Goal: Communication & Community: Answer question/provide support

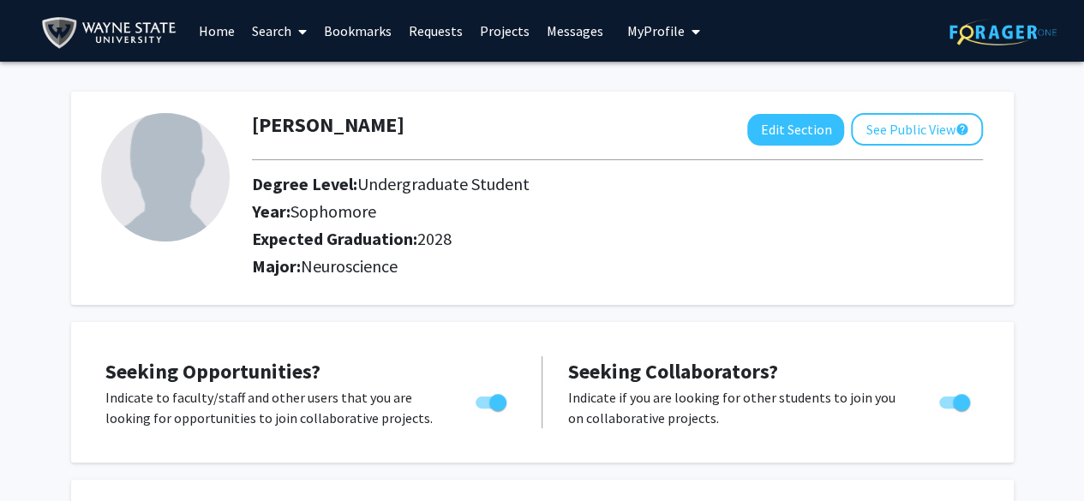
click at [583, 35] on link "Messages" at bounding box center [575, 31] width 74 height 60
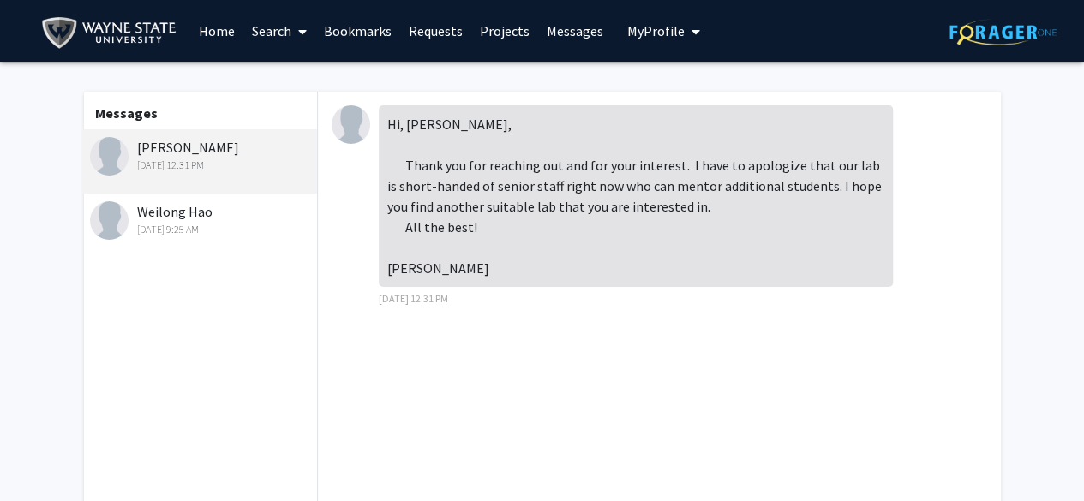
scroll to position [279, 0]
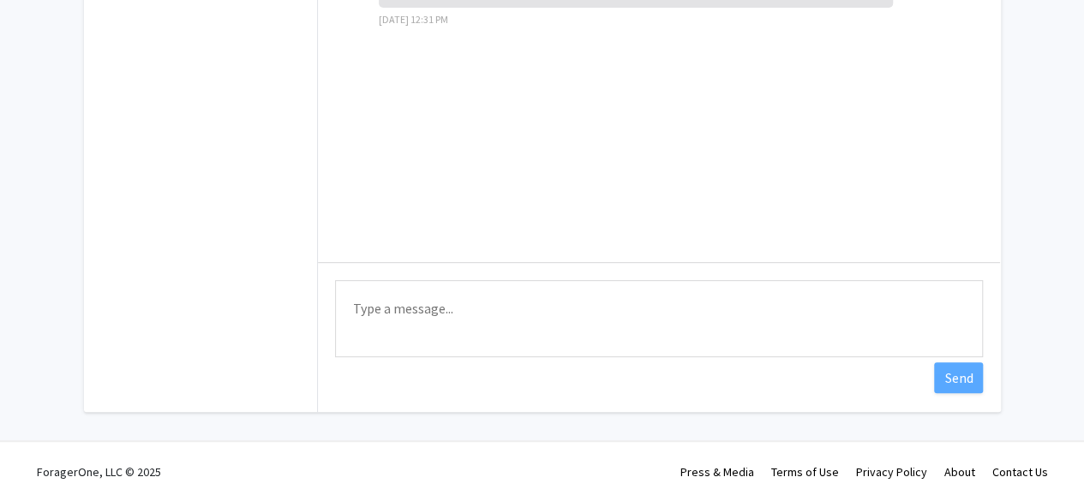
click at [435, 284] on textarea "Type a message" at bounding box center [659, 318] width 648 height 77
click at [358, 296] on textarea "Thank you for your consideration! Best, [PERSON_NAME]" at bounding box center [659, 318] width 648 height 77
click at [349, 297] on textarea "Thank you for your consideration! Best, [PERSON_NAME]" at bounding box center [659, 318] width 648 height 77
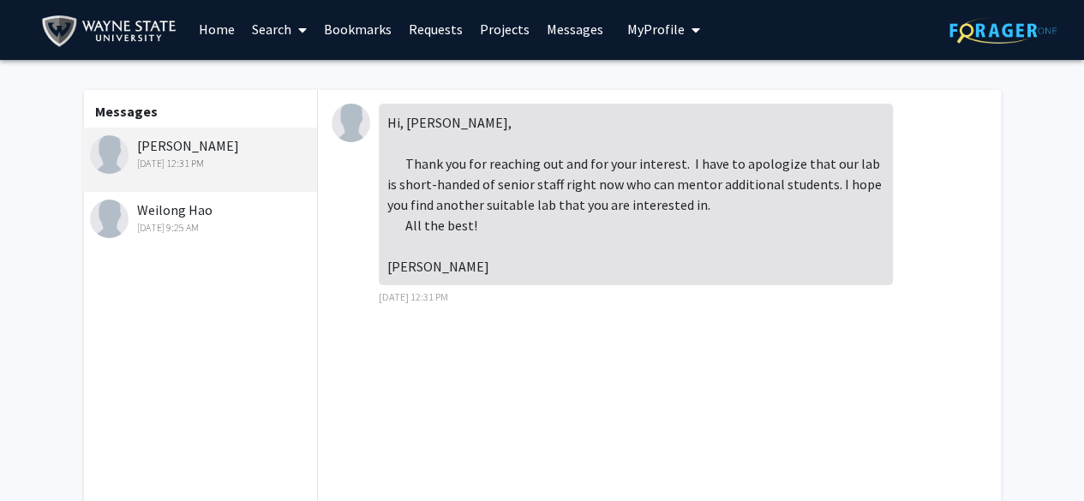
scroll to position [279, 0]
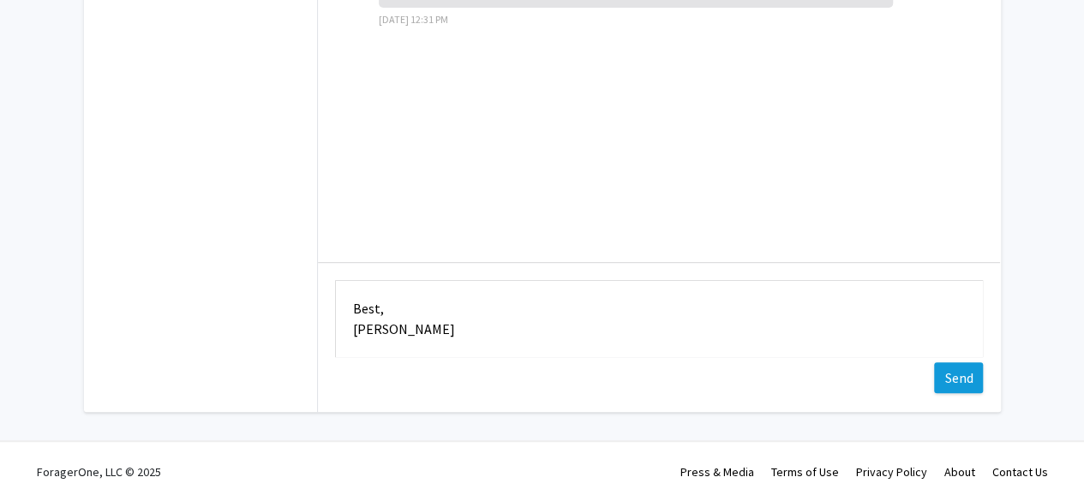
type textarea "Hi [PERSON_NAME], Thank you for your consideration! Best, [PERSON_NAME]"
click at [951, 374] on button "Send" at bounding box center [958, 377] width 49 height 31
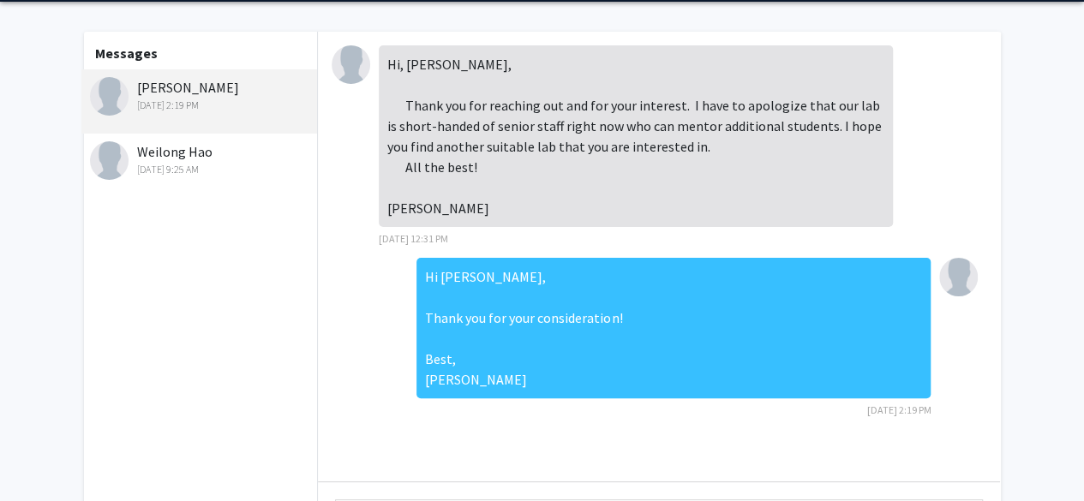
scroll to position [0, 0]
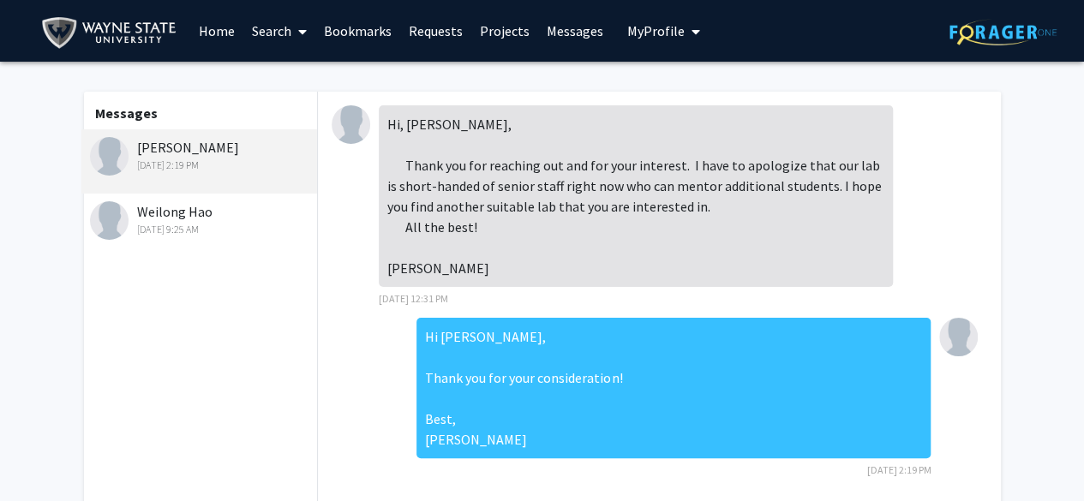
click at [339, 23] on link "Bookmarks" at bounding box center [357, 31] width 85 height 60
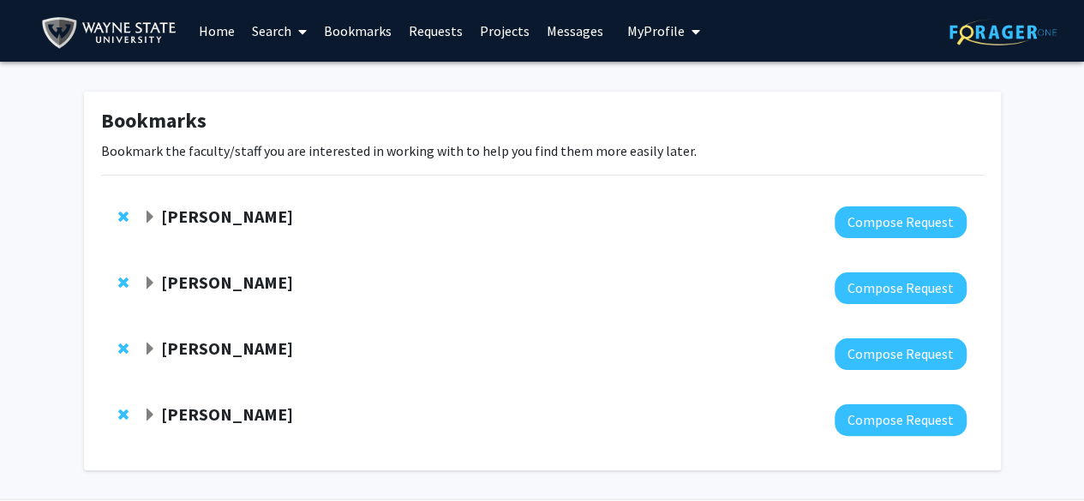
click at [149, 351] on span "Expand Jaymelee Kim Bookmark" at bounding box center [150, 350] width 14 height 14
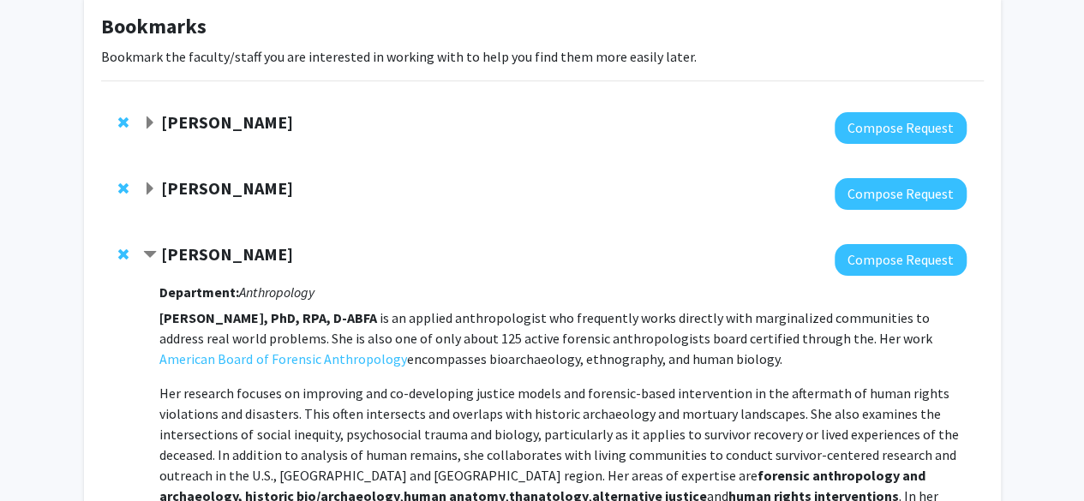
scroll to position [101, 0]
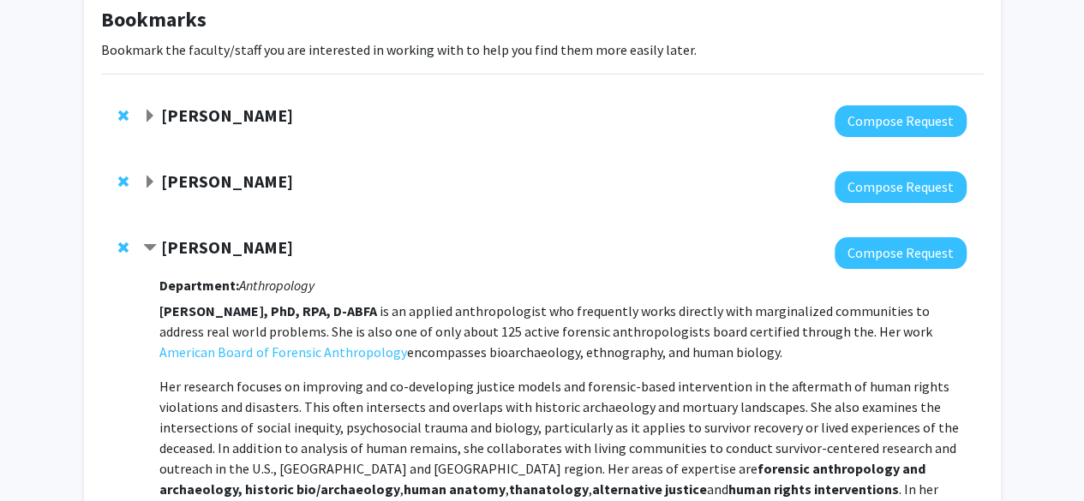
click at [147, 190] on div "[PERSON_NAME]" at bounding box center [328, 181] width 370 height 21
click at [152, 182] on span "Expand Samuele Zilioli Bookmark" at bounding box center [150, 183] width 14 height 14
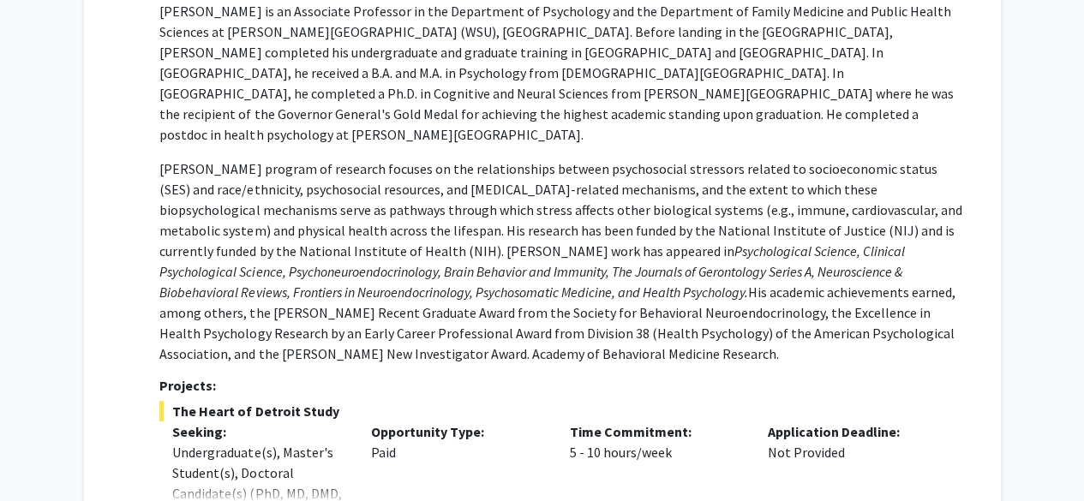
scroll to position [0, 0]
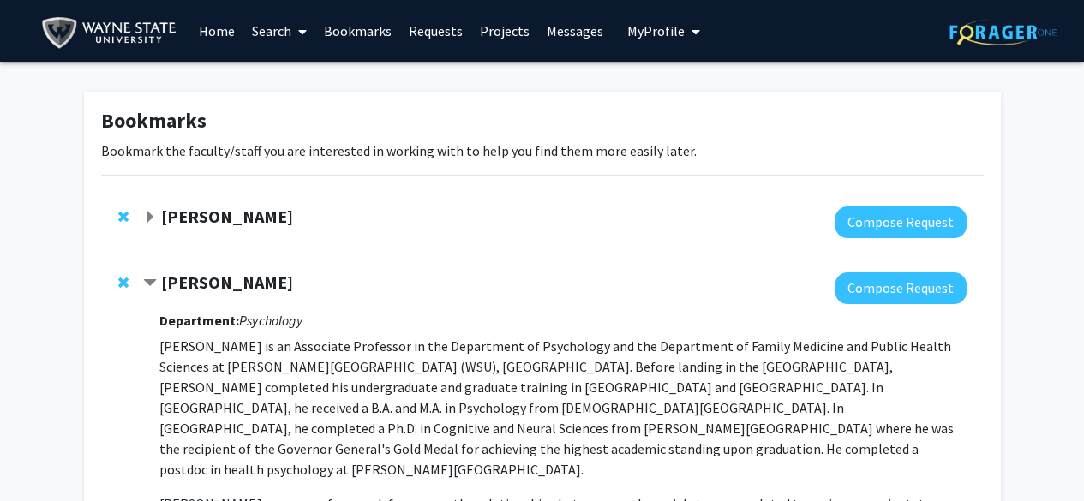
click at [1023, 23] on img at bounding box center [1002, 32] width 107 height 27
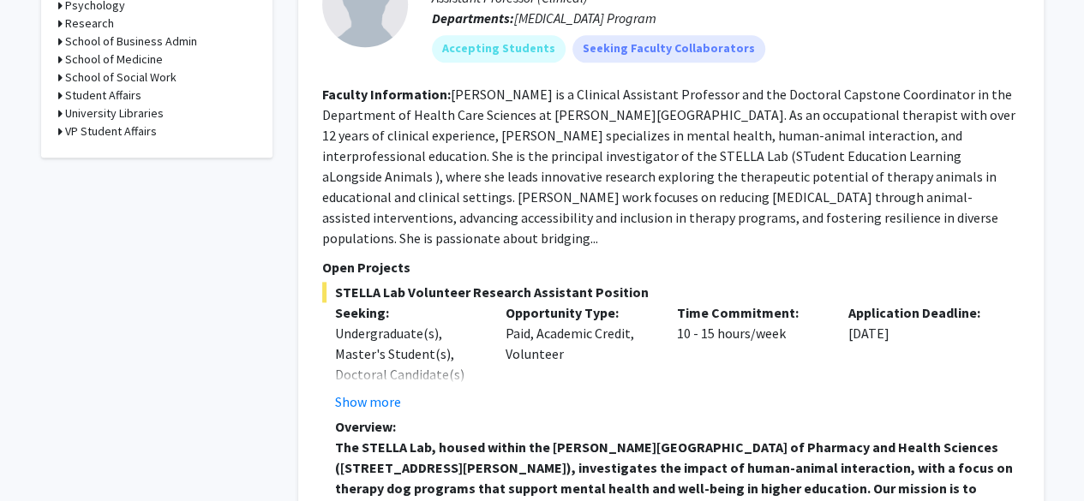
scroll to position [835, 0]
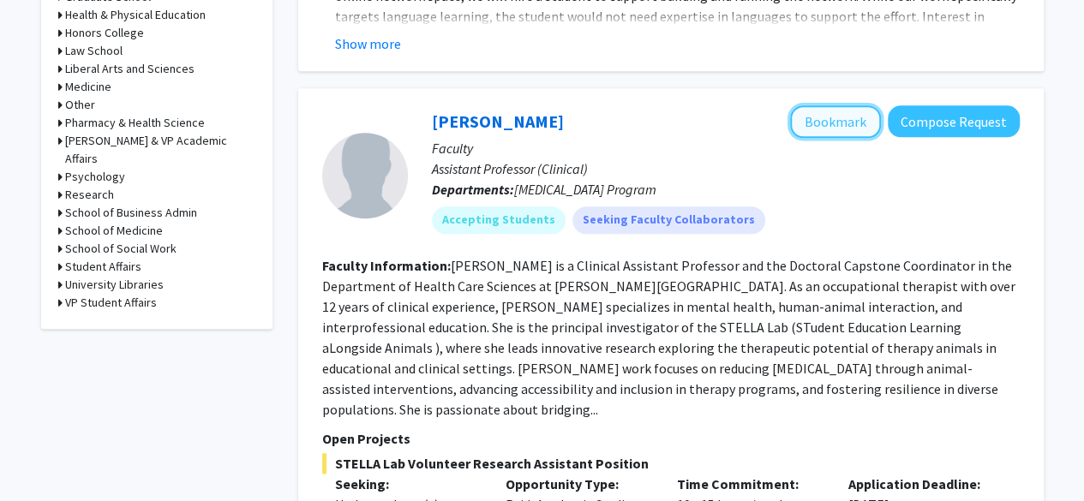
click at [822, 112] on button "Bookmark" at bounding box center [835, 121] width 91 height 33
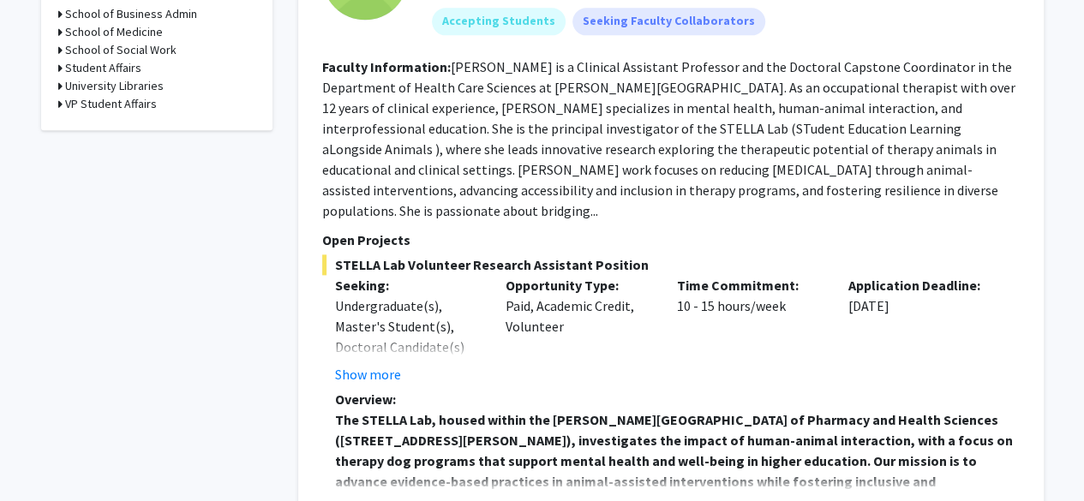
scroll to position [1033, 0]
click at [375, 322] on fg-read-more "Undergraduate(s), Master's Student(s), Doctoral Candidate(s) (PhD, MD, DMD, Pha…" at bounding box center [408, 340] width 146 height 89
click at [375, 365] on button "Show more" at bounding box center [368, 375] width 66 height 21
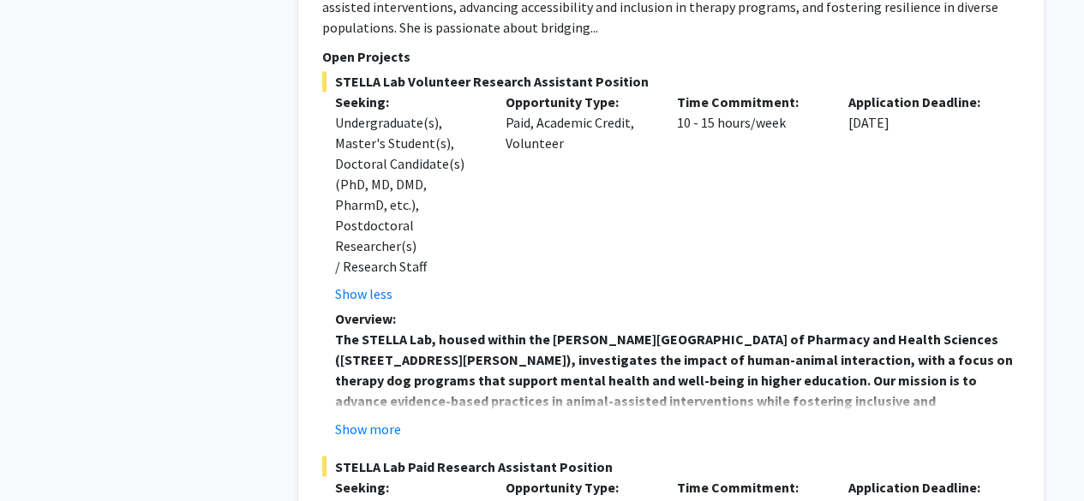
scroll to position [1259, 0]
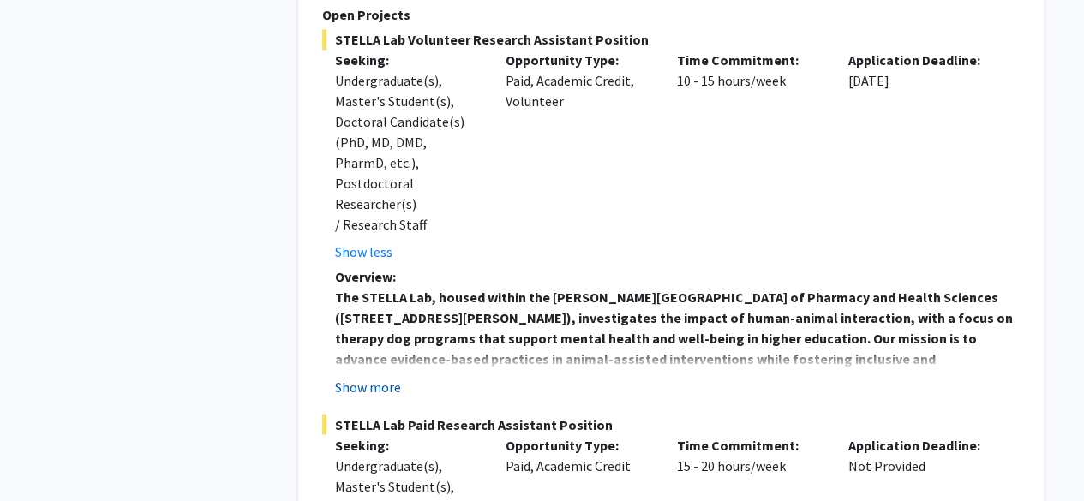
click at [362, 376] on button "Show more" at bounding box center [368, 386] width 66 height 21
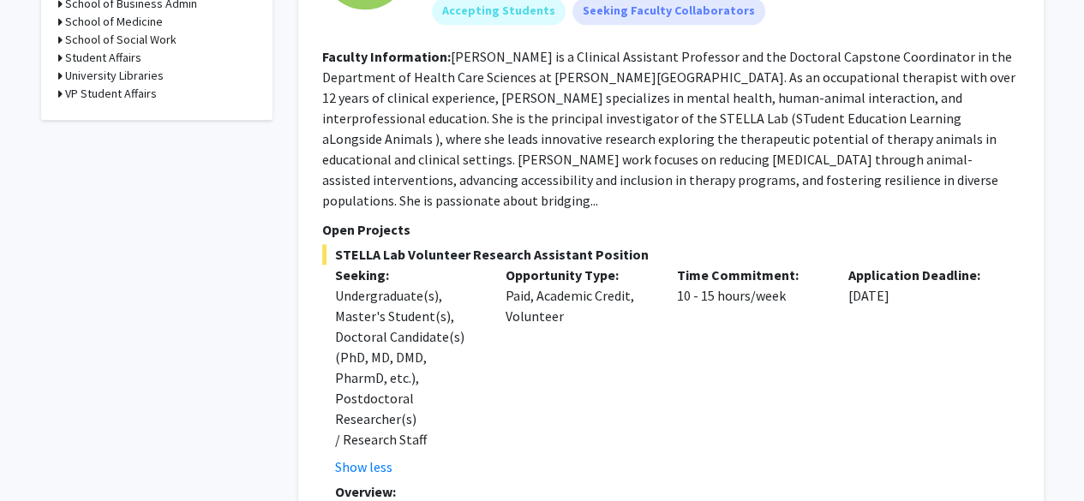
scroll to position [968, 0]
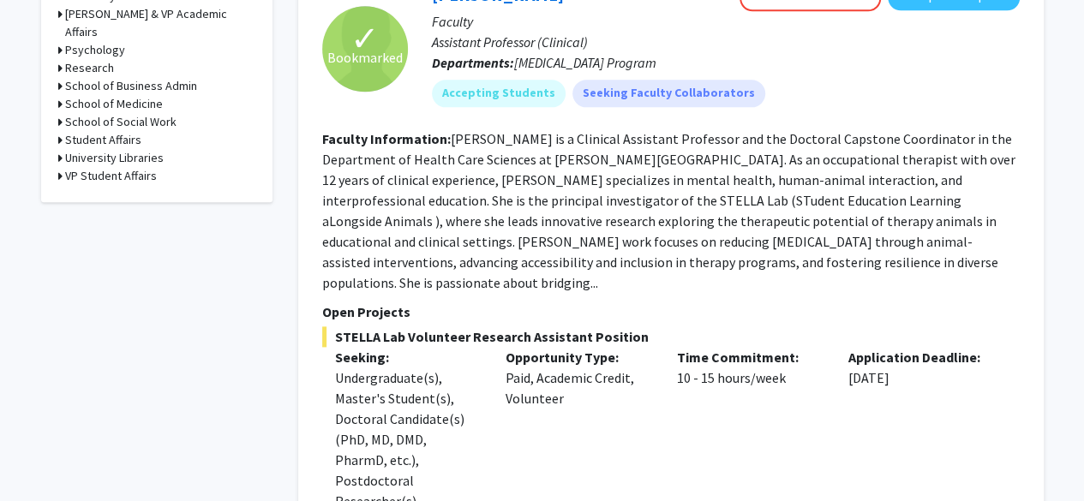
click at [695, 204] on fg-read-more "[PERSON_NAME] is a Clinical Assistant Professor and the Doctoral Capstone Coord…" at bounding box center [668, 210] width 693 height 161
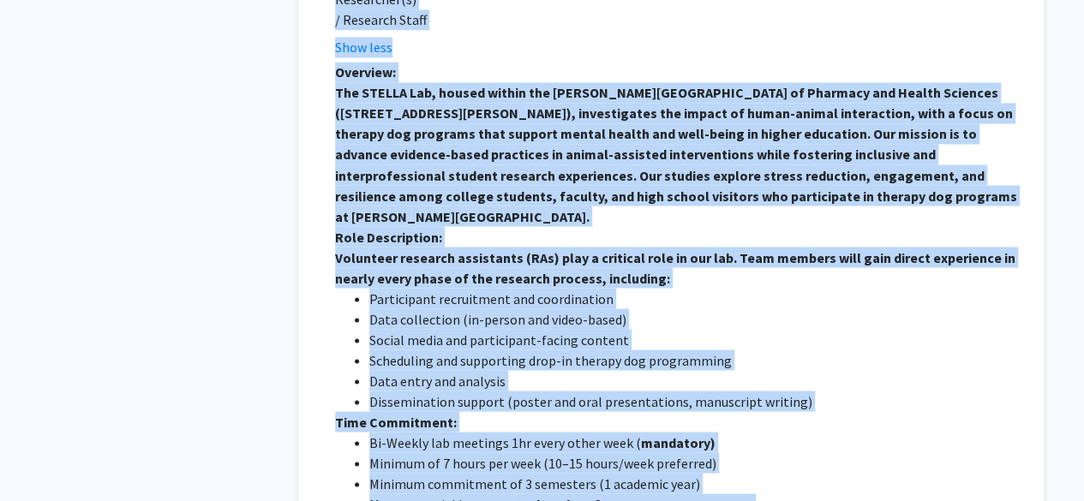
scroll to position [1751, 0]
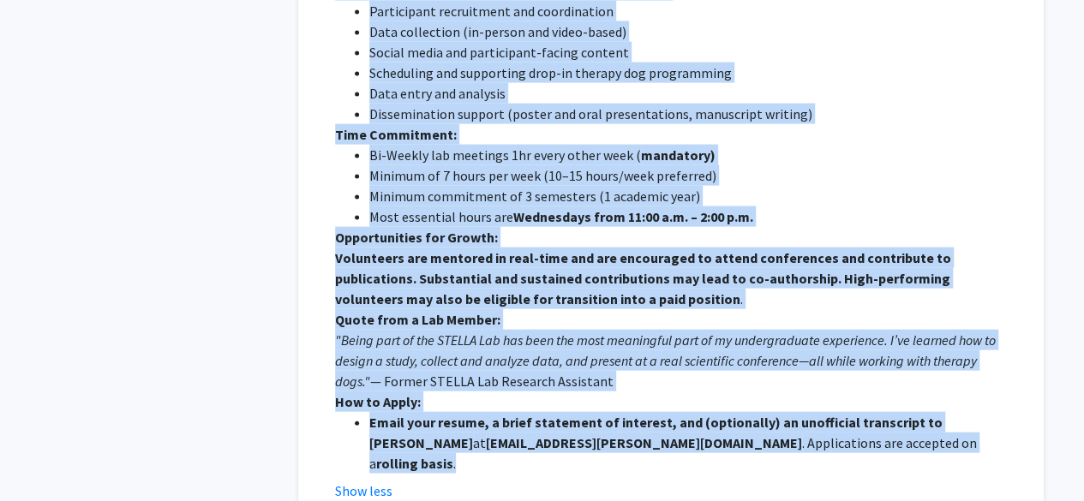
drag, startPoint x: 317, startPoint y: 136, endPoint x: 863, endPoint y: 368, distance: 593.7
copy section "Lore Ipsumdol SITAME Con Adipiscin Elitsedd Eiusmodte Incididu Utlabor: Etdolor…"
click at [786, 391] on p "How to Apply:" at bounding box center [677, 401] width 684 height 21
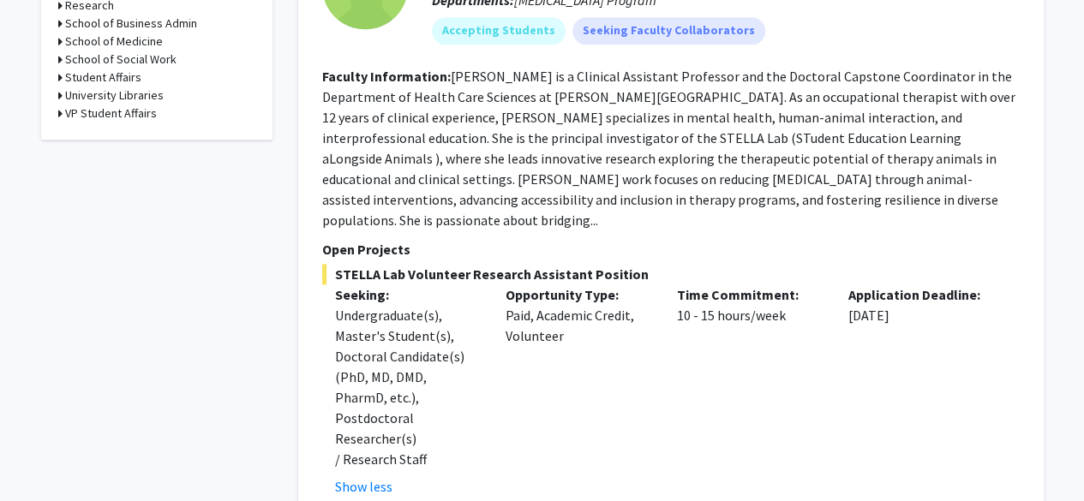
scroll to position [1024, 0]
